Goal: Navigation & Orientation: Find specific page/section

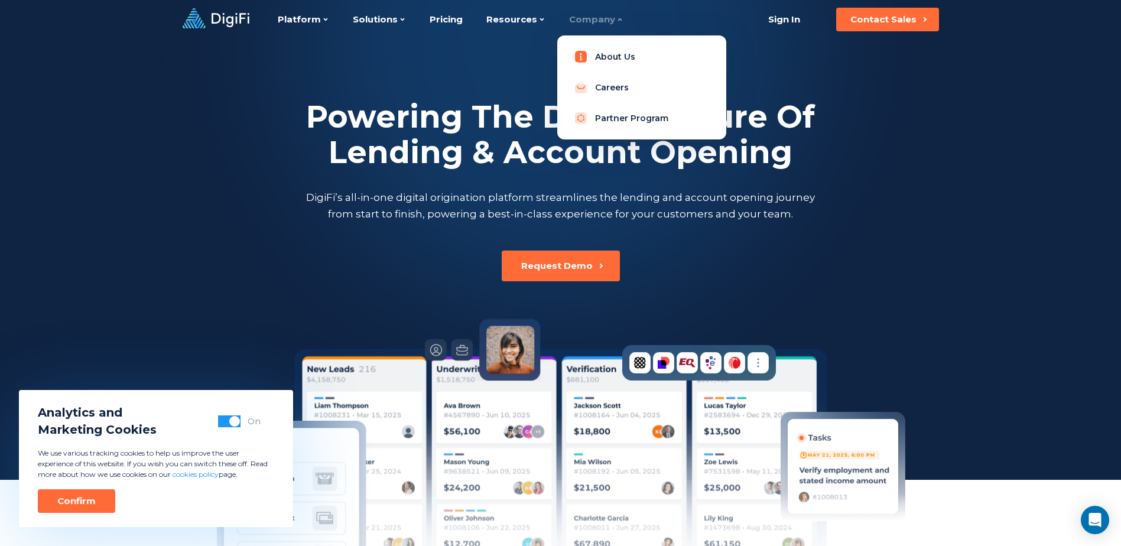
click at [592, 55] on link "About Us" at bounding box center [642, 57] width 150 height 24
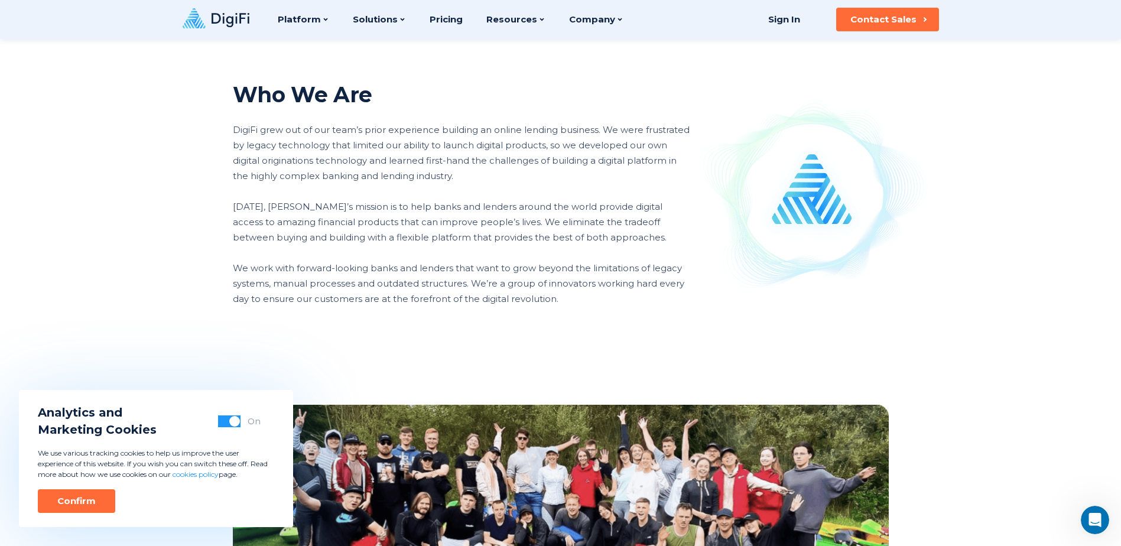
scroll to position [630, 0]
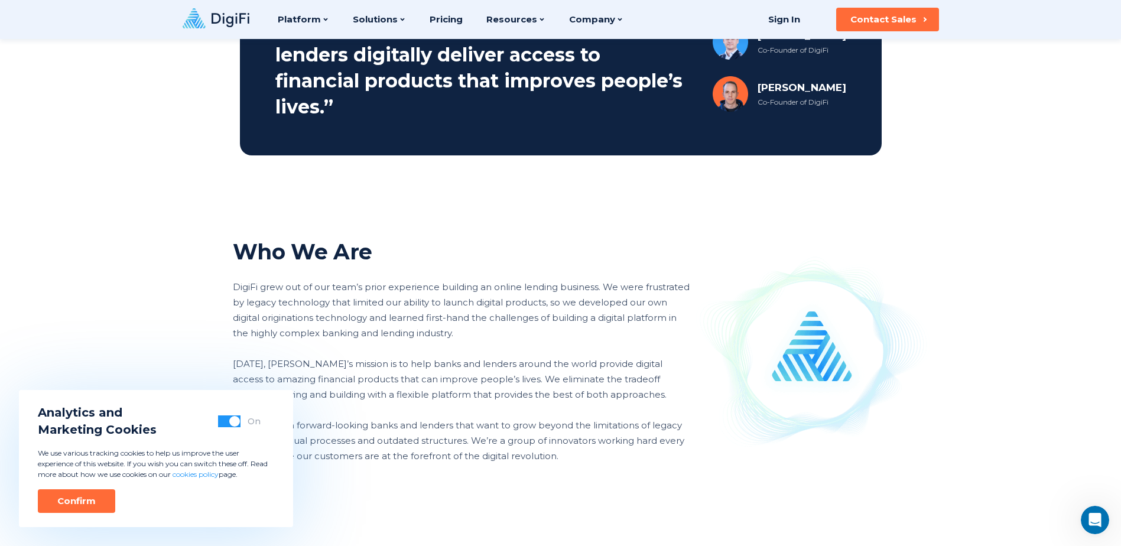
drag, startPoint x: 79, startPoint y: 493, endPoint x: 81, endPoint y: 460, distance: 33.1
click at [79, 493] on button "Confirm" at bounding box center [76, 501] width 77 height 24
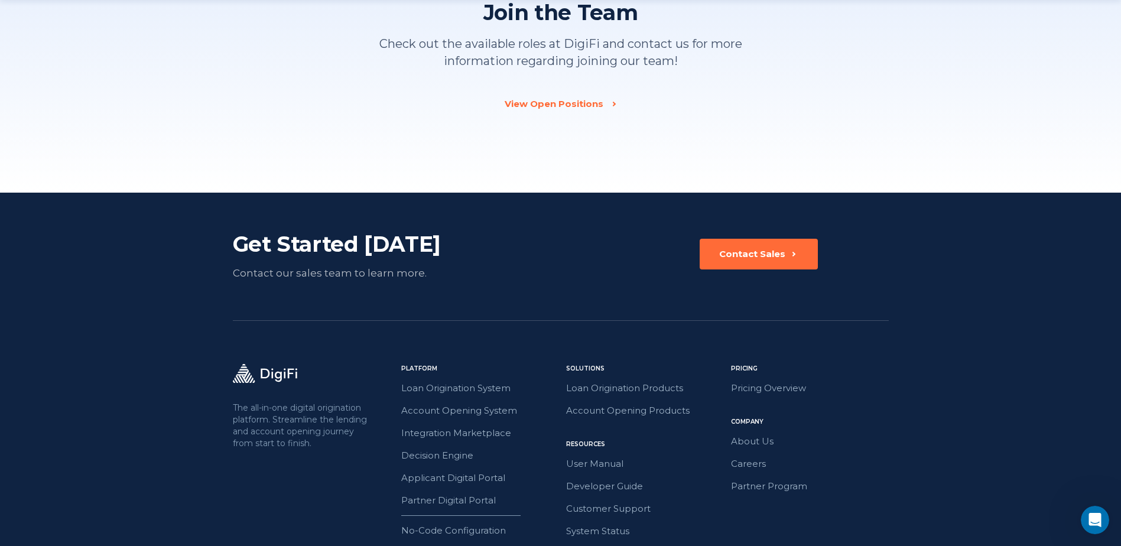
scroll to position [1733, 0]
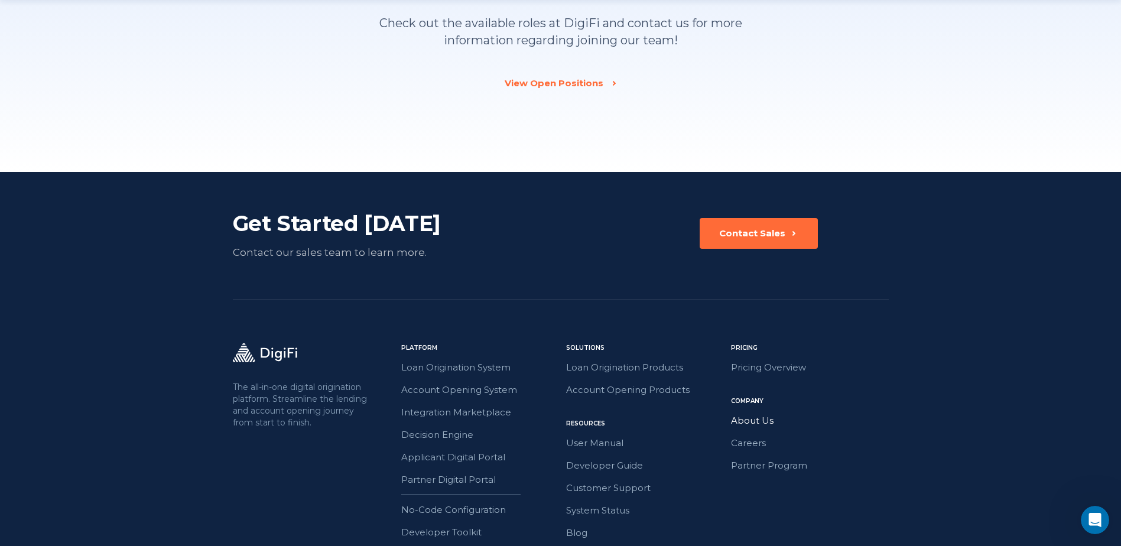
click at [749, 418] on link "About Us" at bounding box center [810, 420] width 158 height 15
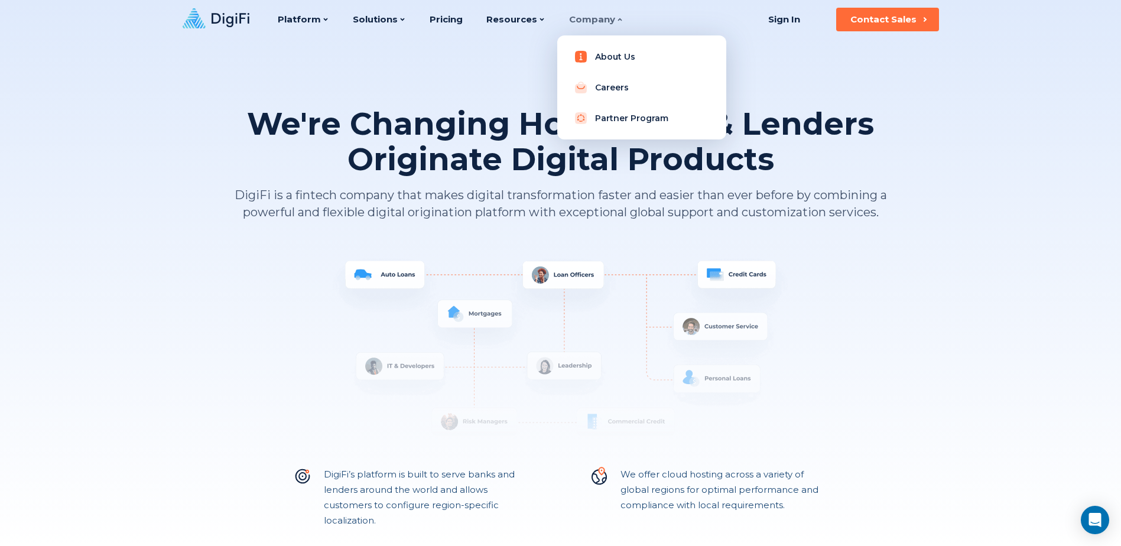
click at [604, 54] on link "About Us" at bounding box center [642, 57] width 150 height 24
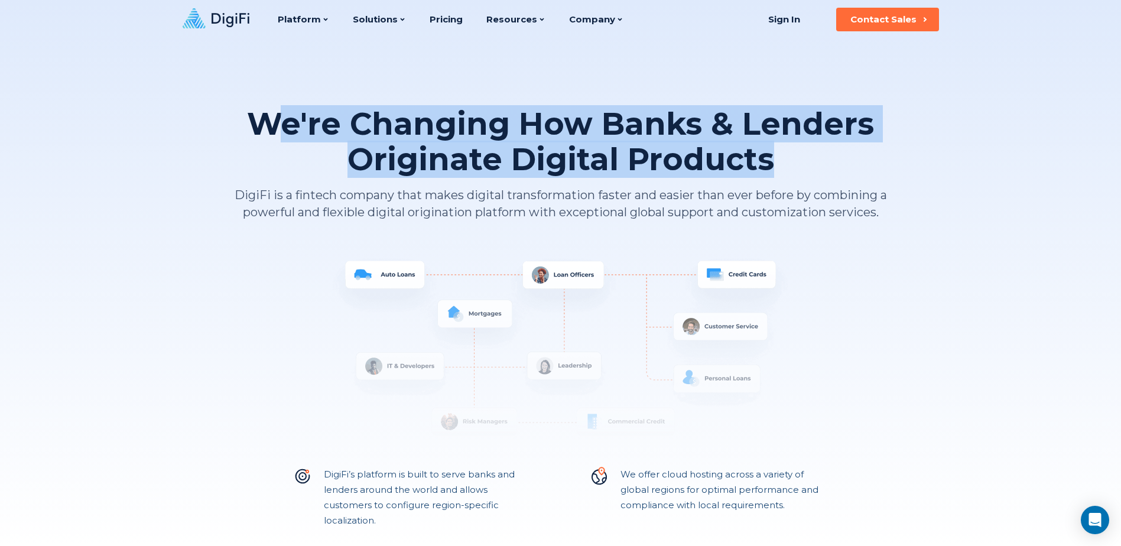
drag, startPoint x: 769, startPoint y: 157, endPoint x: 277, endPoint y: 113, distance: 494.7
click at [277, 113] on h1 "We're Changing How Banks & Lenders Originate Digital Products" at bounding box center [561, 141] width 656 height 71
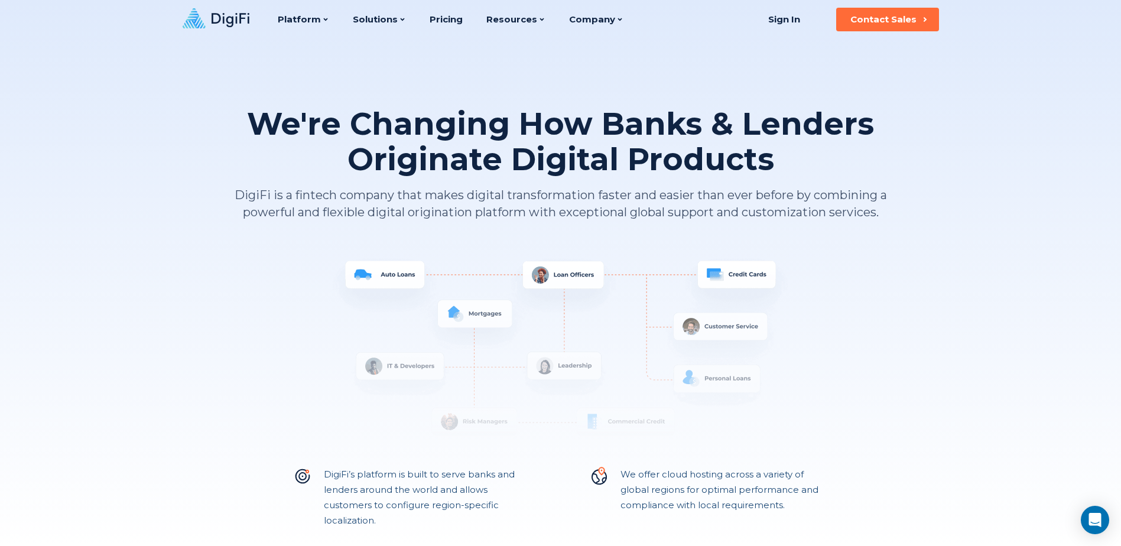
drag, startPoint x: 277, startPoint y: 113, endPoint x: 265, endPoint y: 118, distance: 12.7
click at [268, 117] on h1 "We're Changing How Banks & Lenders Originate Digital Products" at bounding box center [561, 141] width 656 height 71
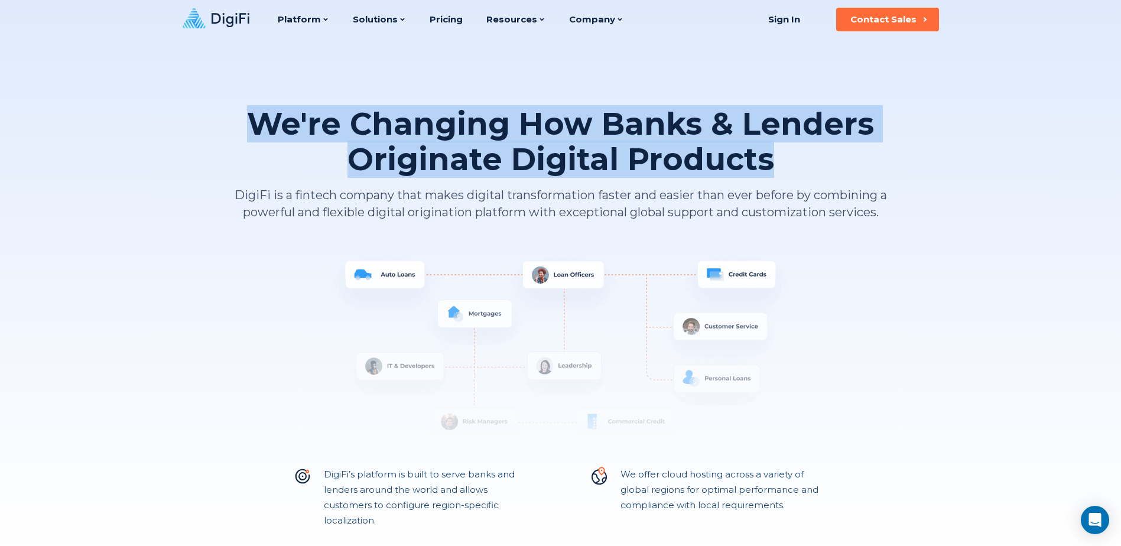
drag, startPoint x: 258, startPoint y: 119, endPoint x: 772, endPoint y: 157, distance: 514.9
click at [772, 157] on h1 "We're Changing How Banks & Lenders Originate Digital Products" at bounding box center [561, 141] width 656 height 71
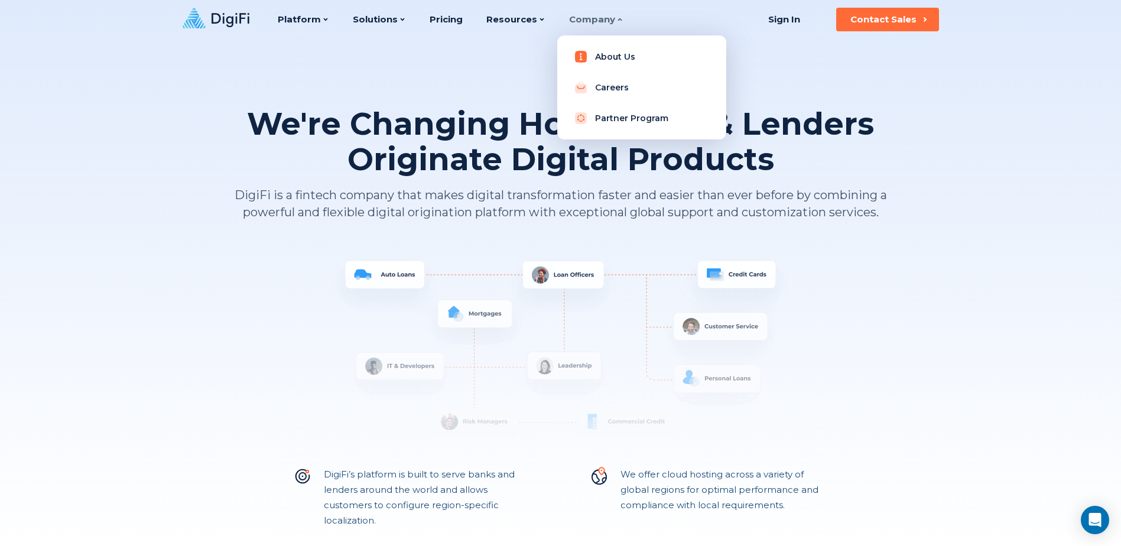
click at [600, 52] on link "About Us" at bounding box center [642, 57] width 150 height 24
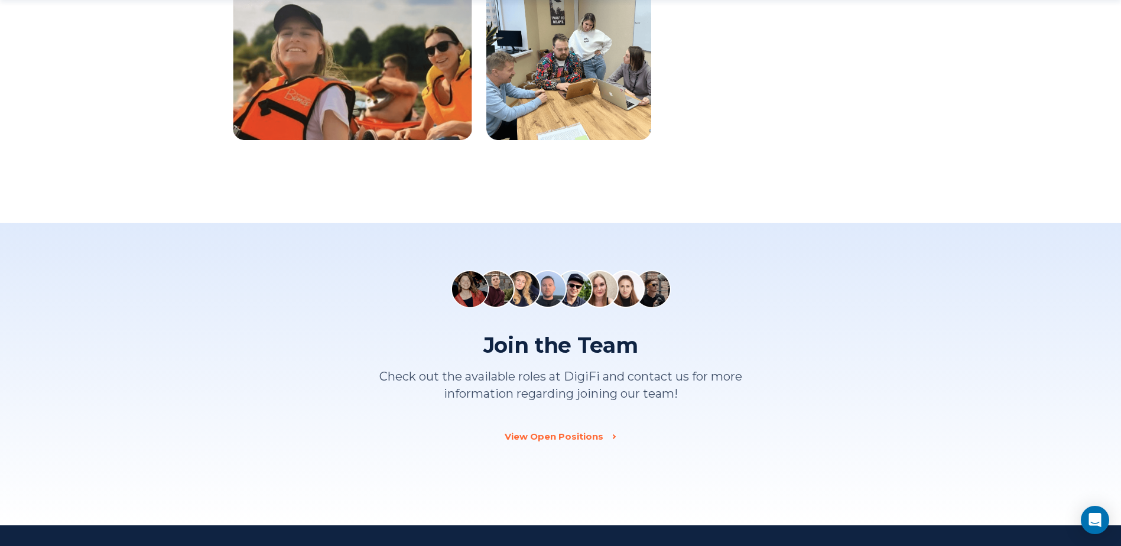
scroll to position [1418, 0]
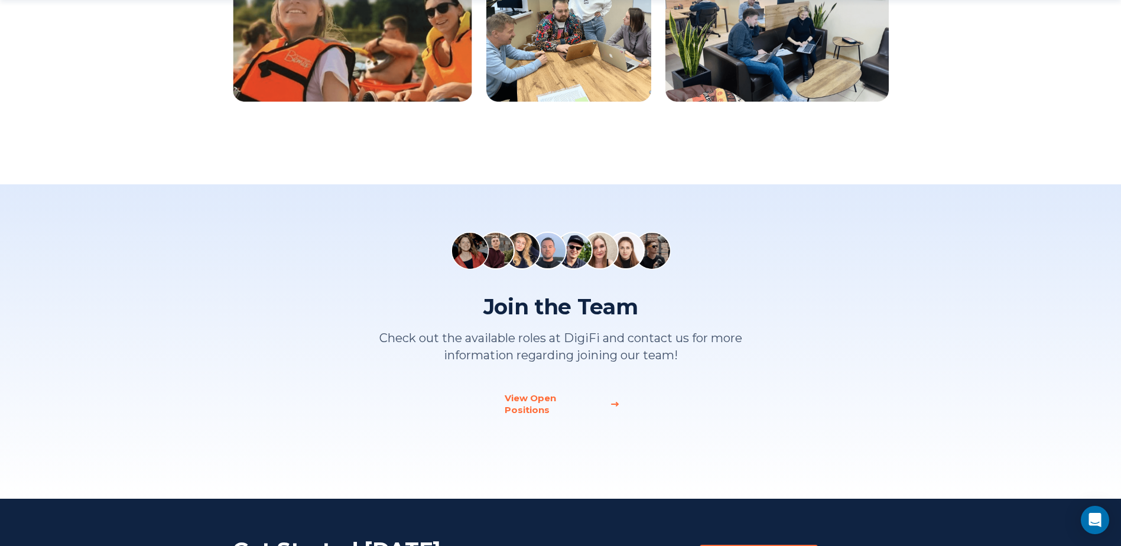
click at [577, 395] on div "View Open Positions" at bounding box center [554, 404] width 98 height 24
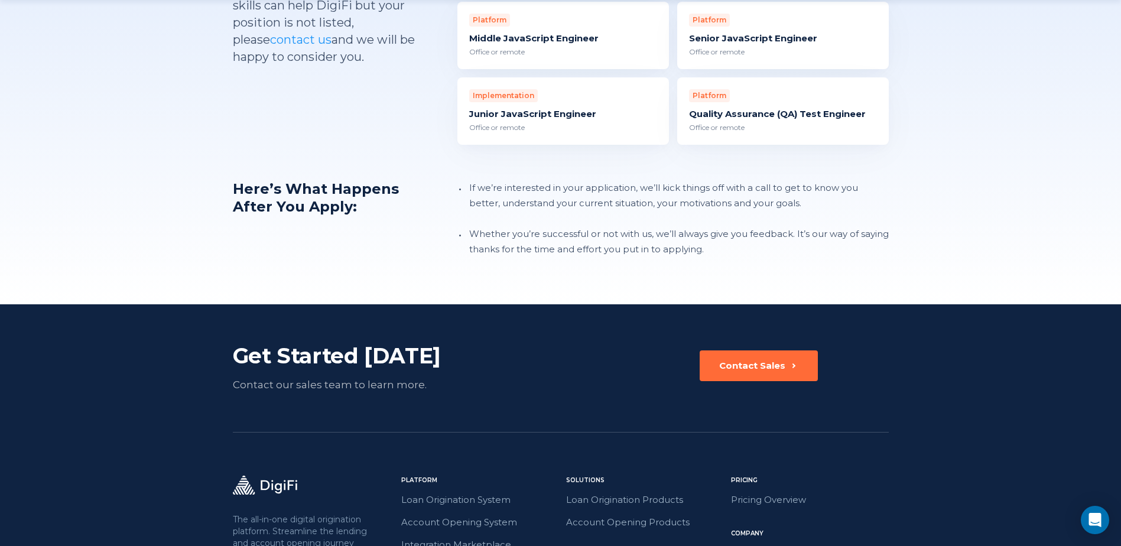
scroll to position [1428, 0]
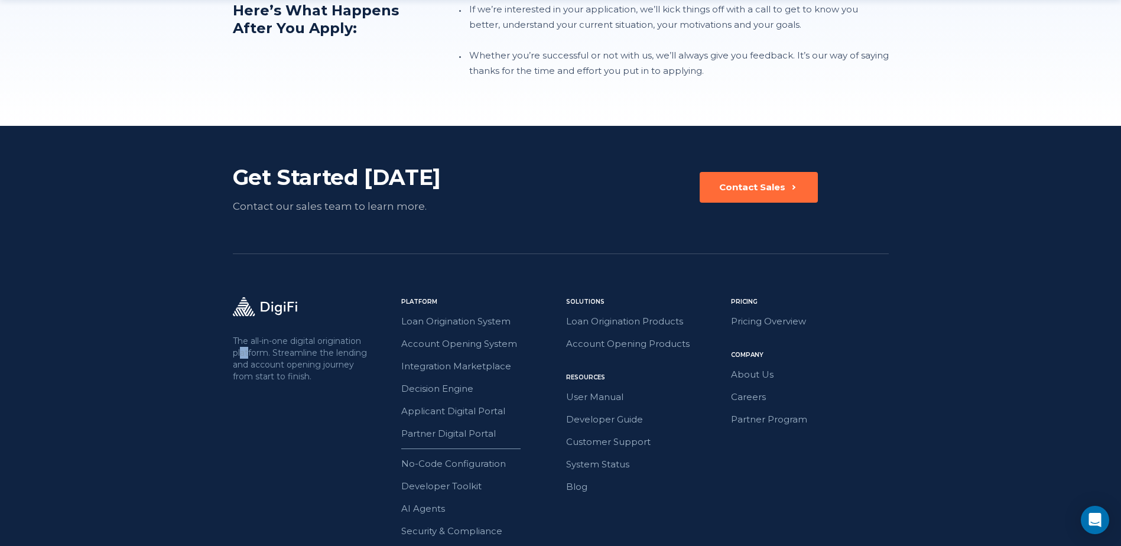
drag, startPoint x: 240, startPoint y: 333, endPoint x: 249, endPoint y: 340, distance: 11.4
click at [249, 340] on p "The all-in-one digital origination platform. Streamline the lending and account…" at bounding box center [301, 358] width 137 height 47
drag, startPoint x: 249, startPoint y: 340, endPoint x: 220, endPoint y: 216, distance: 128.0
click at [220, 216] on footer "Get Started Today Contact our sales team to learn more. Contact Sales The all-i…" at bounding box center [560, 364] width 1121 height 477
click at [273, 297] on icon at bounding box center [265, 306] width 64 height 19
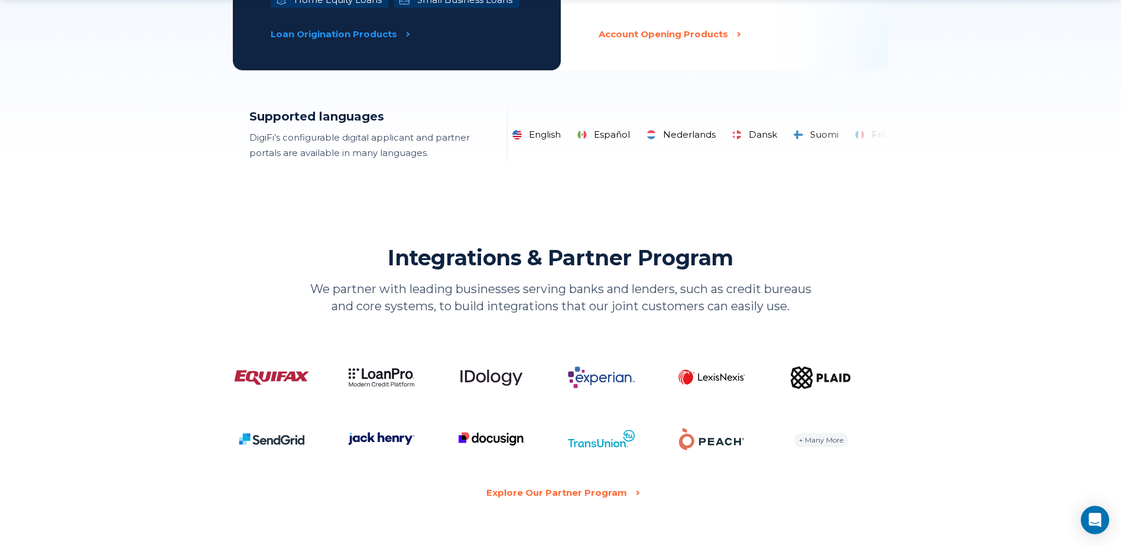
scroll to position [2206, 0]
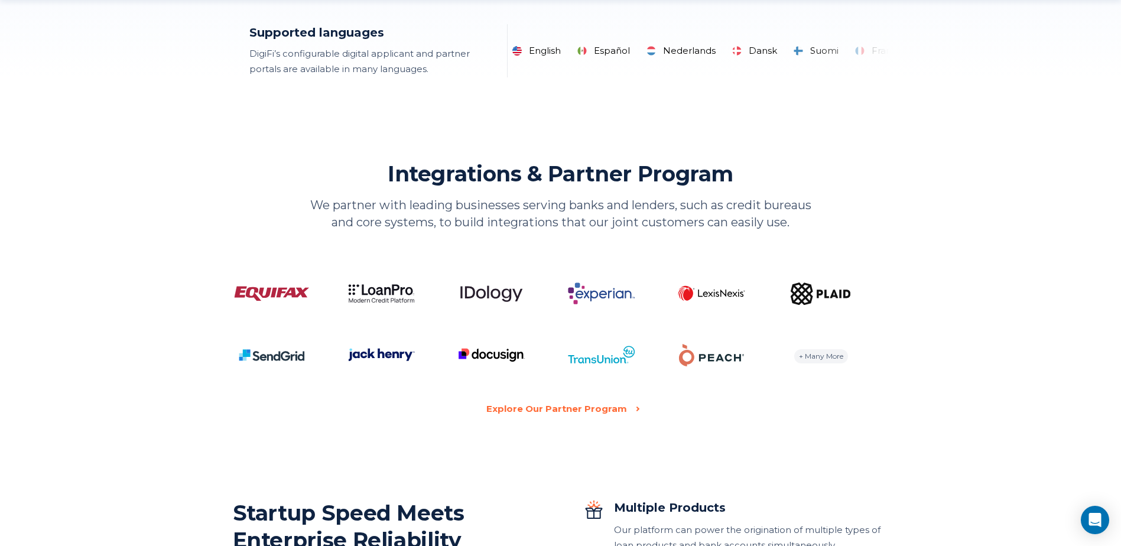
click at [800, 354] on div "+ Many More" at bounding box center [821, 356] width 54 height 14
click at [589, 405] on div "Explore Our Partner Program" at bounding box center [553, 408] width 141 height 15
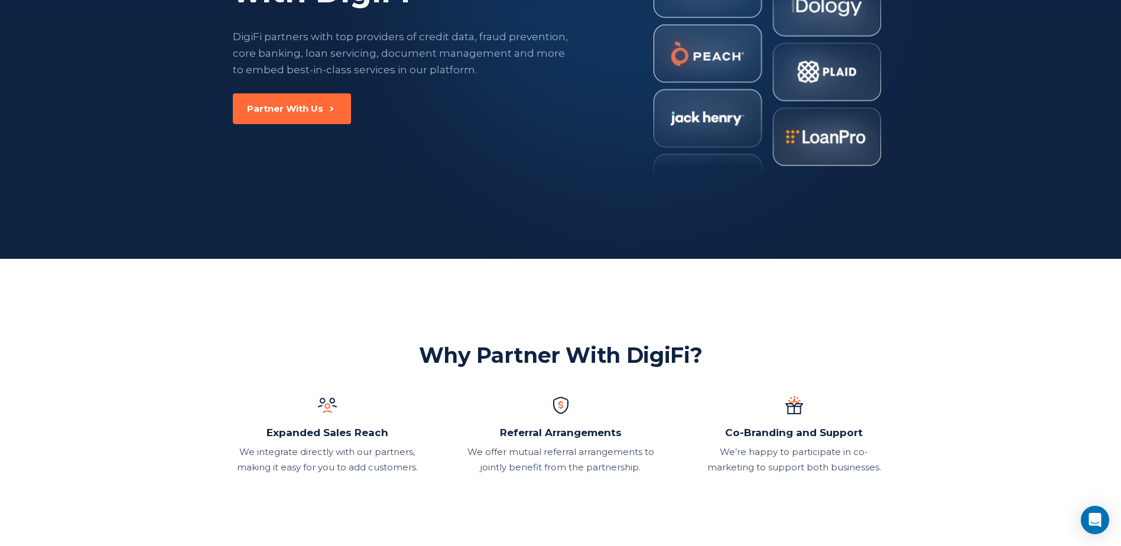
scroll to position [315, 0]
